Goal: Transaction & Acquisition: Purchase product/service

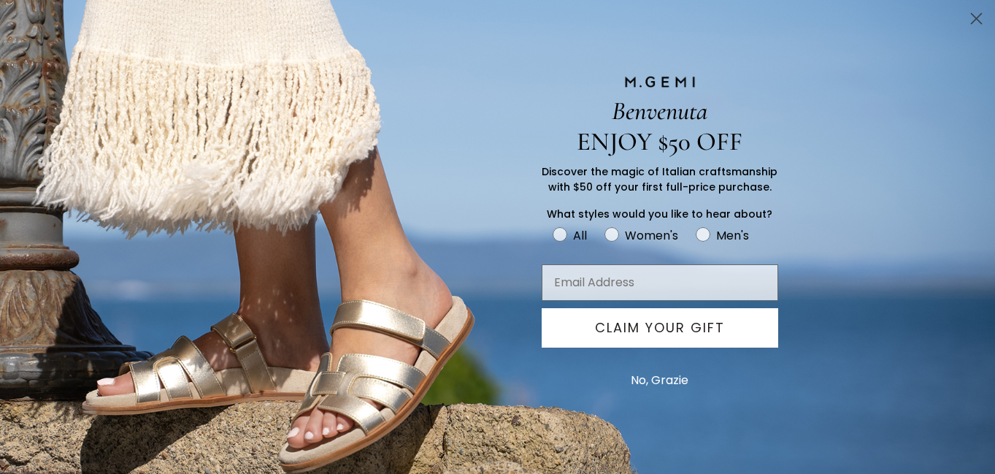
click at [979, 15] on icon "Close dialog" at bounding box center [977, 19] width 10 height 10
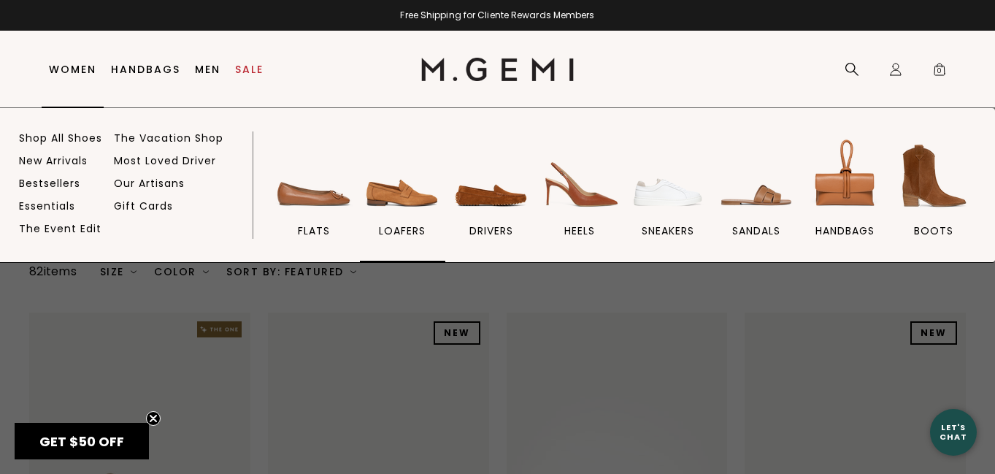
click at [415, 212] on img at bounding box center [402, 176] width 82 height 82
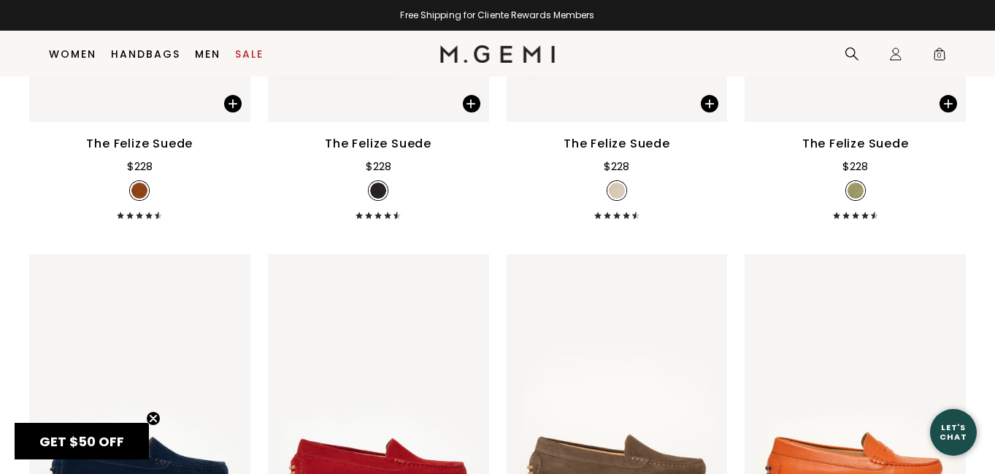
scroll to position [1985, 0]
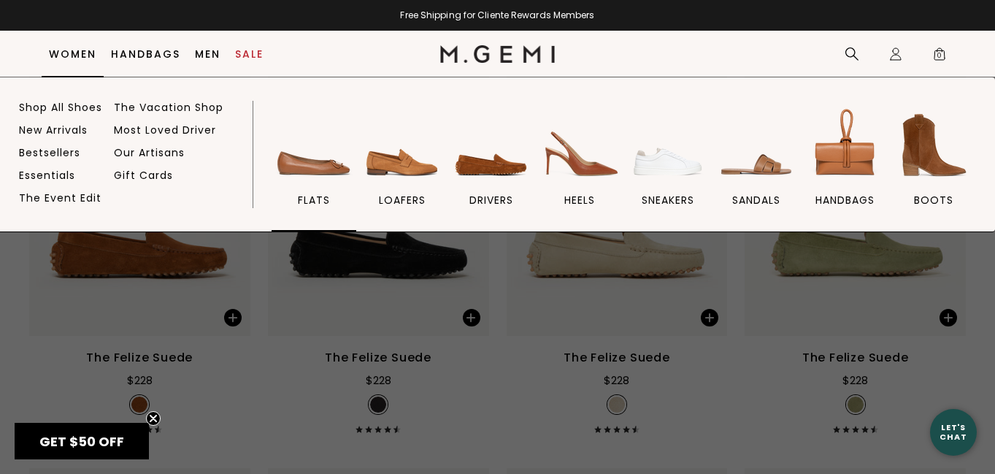
click at [334, 160] on img at bounding box center [314, 145] width 82 height 82
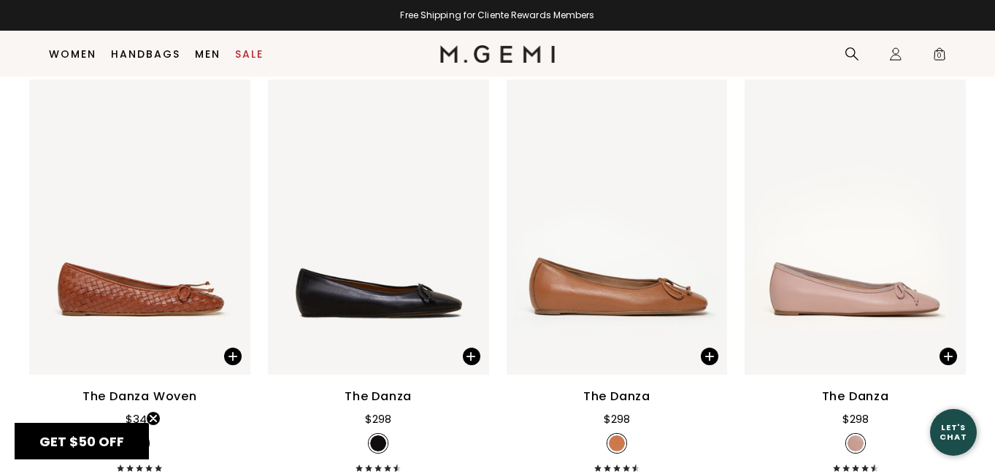
scroll to position [1932, 0]
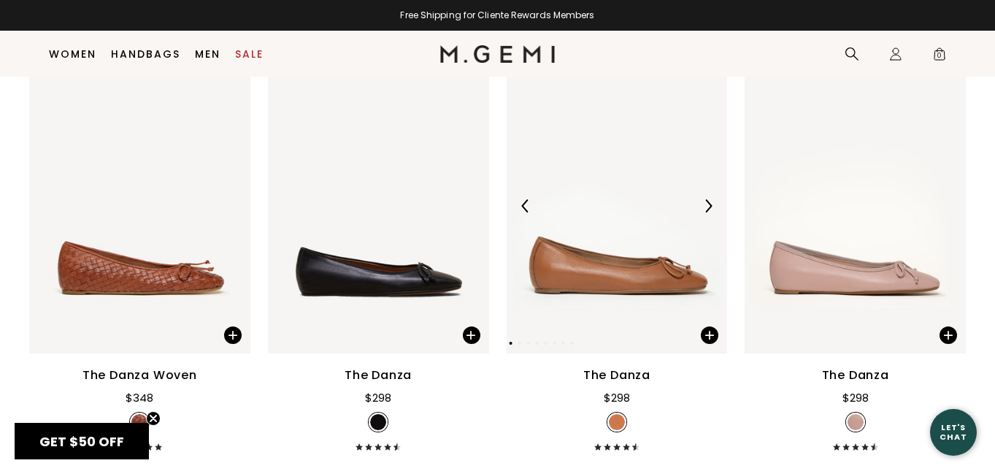
click at [700, 208] on div at bounding box center [708, 205] width 23 height 23
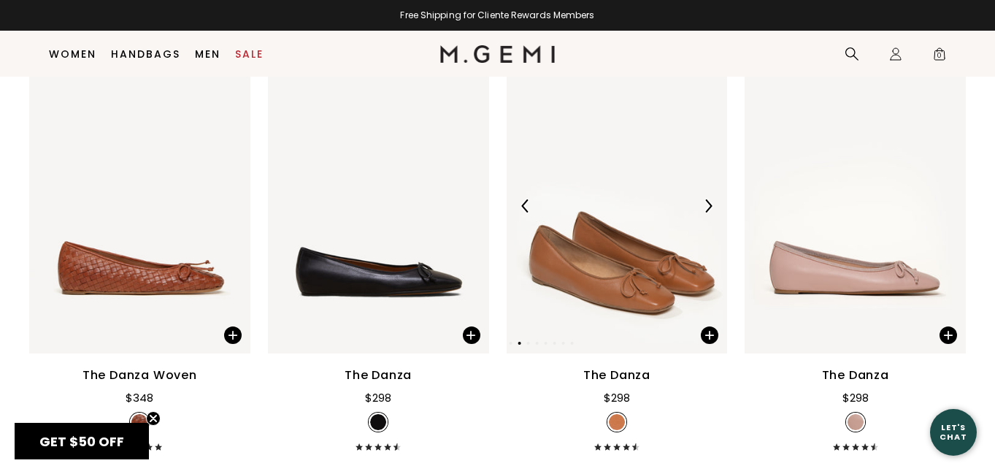
click at [700, 208] on div at bounding box center [708, 205] width 23 height 23
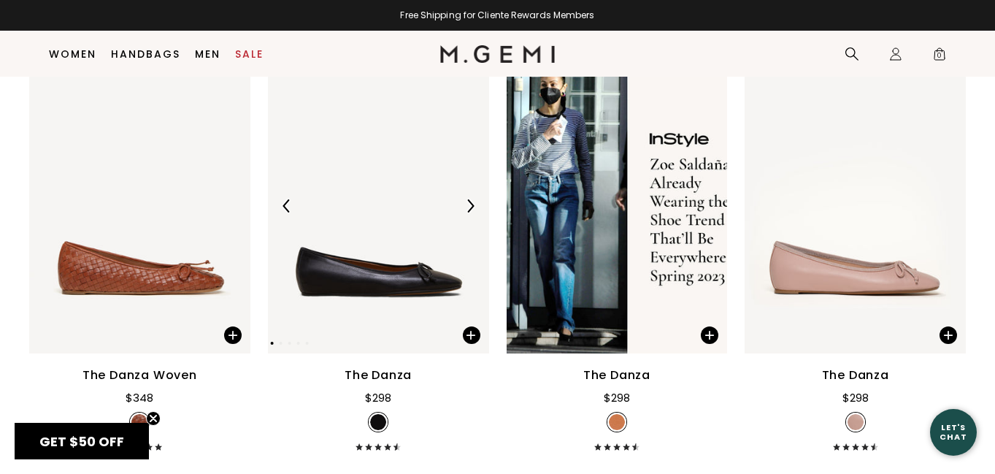
click at [462, 207] on div at bounding box center [470, 205] width 23 height 23
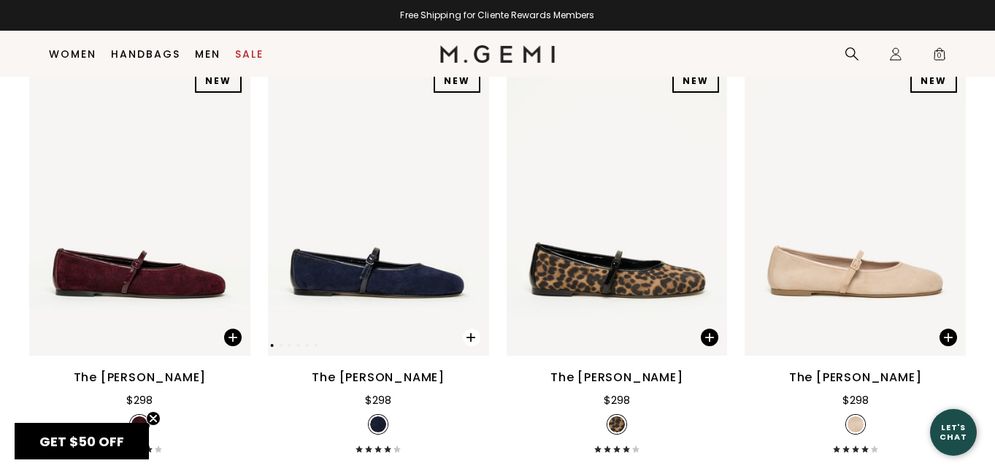
scroll to position [2364, 0]
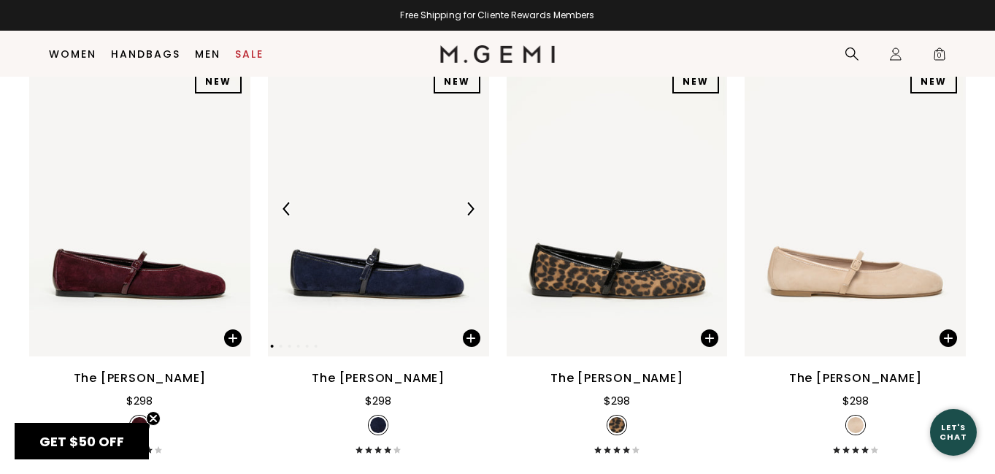
click at [464, 207] on img at bounding box center [470, 208] width 13 height 13
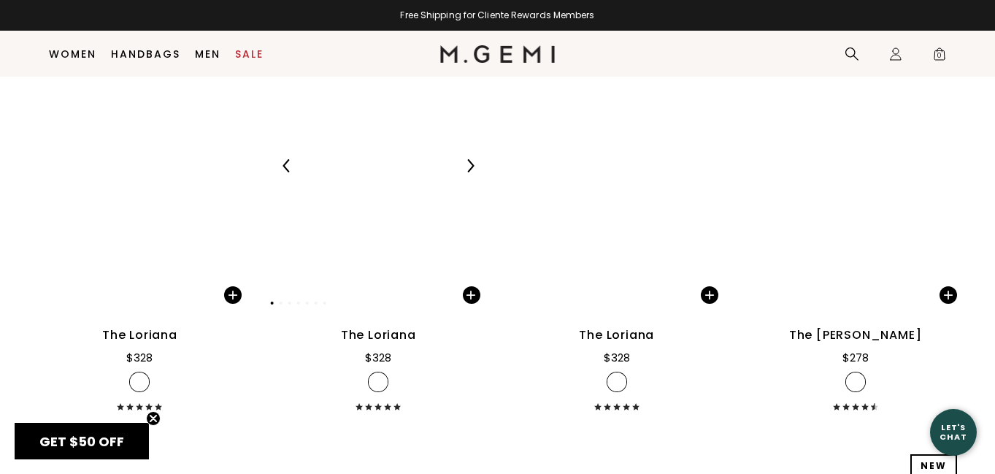
scroll to position [4973, 0]
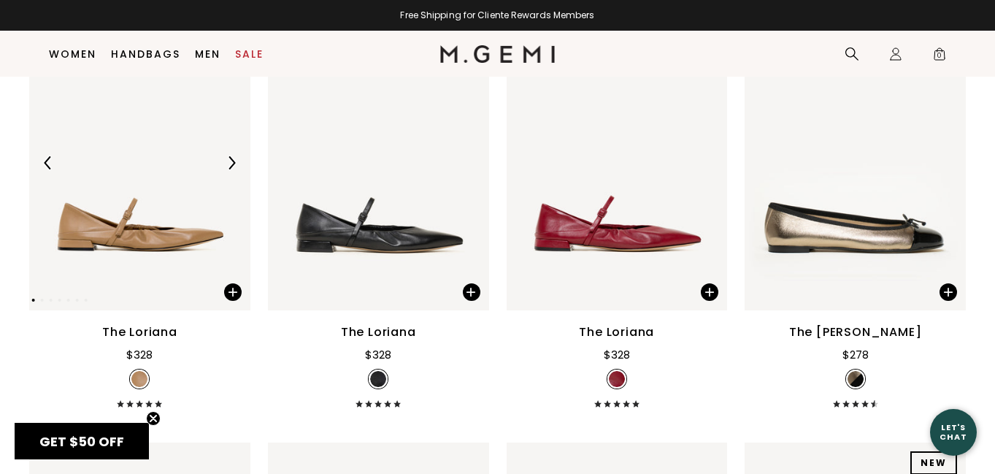
click at [229, 167] on img at bounding box center [231, 162] width 13 height 13
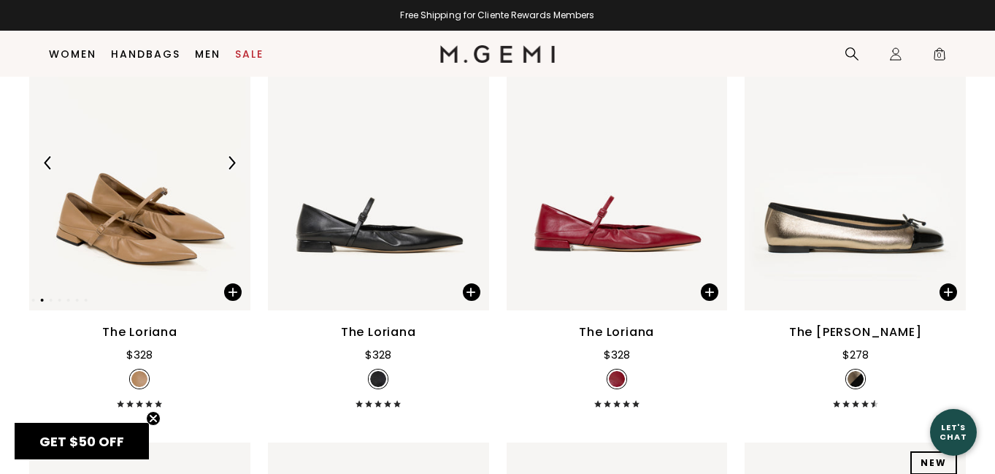
click at [229, 167] on img at bounding box center [231, 162] width 13 height 13
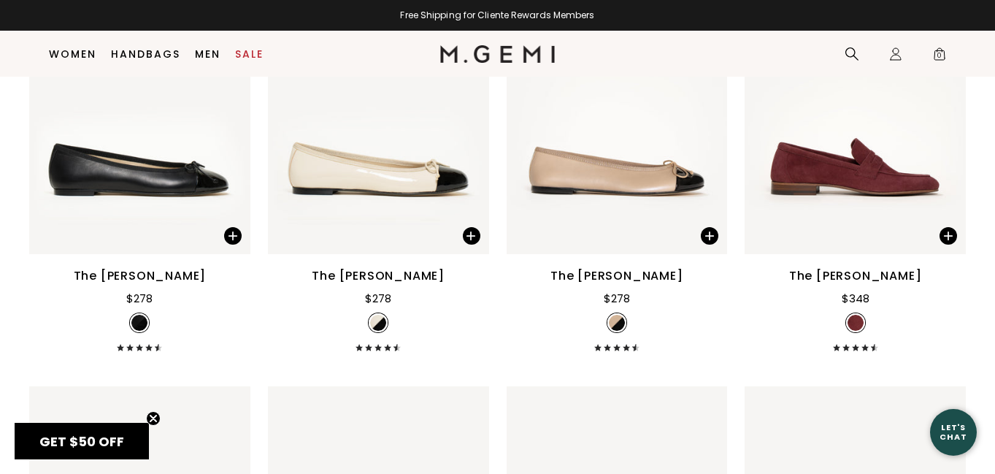
scroll to position [5457, 0]
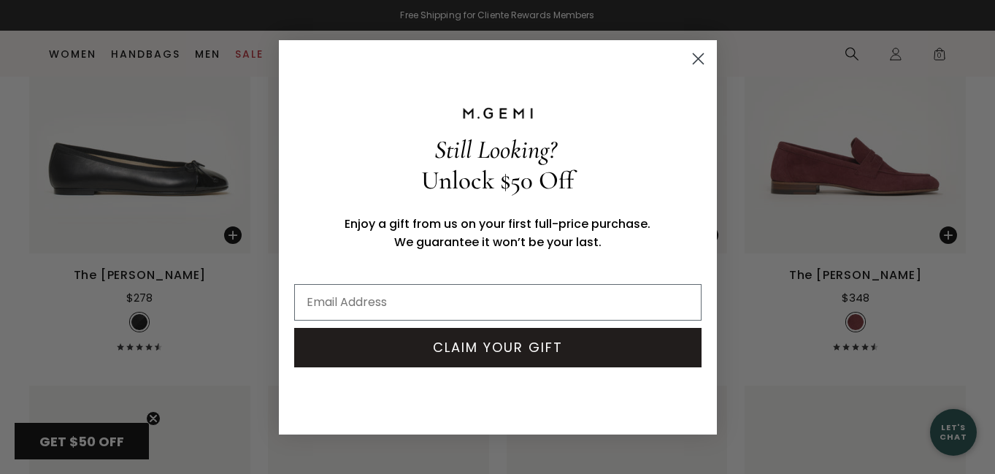
click at [694, 56] on circle "Close dialog" at bounding box center [698, 58] width 24 height 24
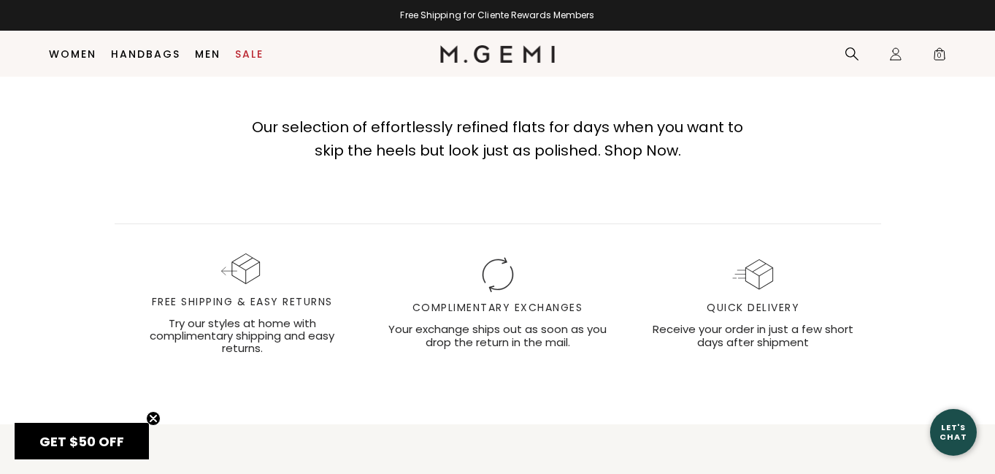
scroll to position [7887, 0]
